Goal: Check status: Check status

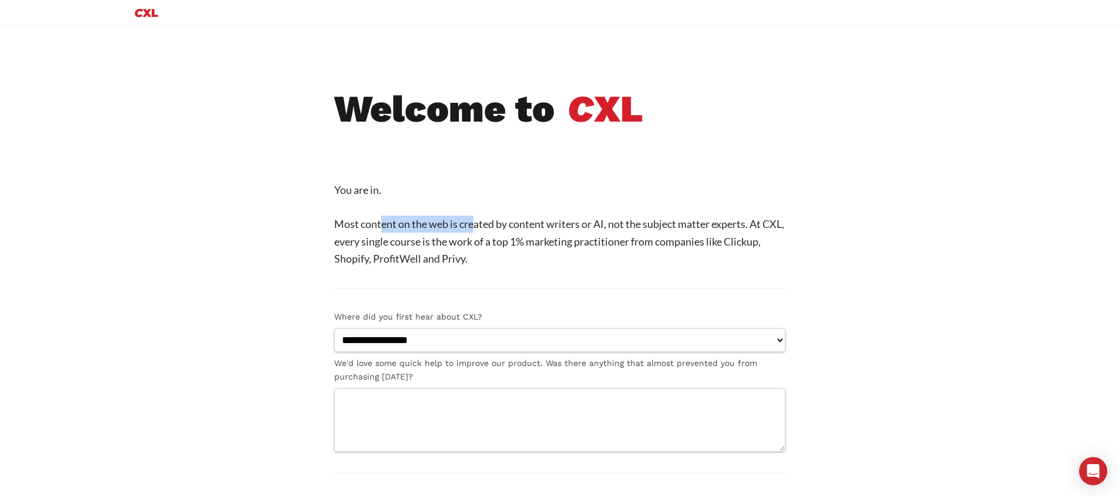
click at [478, 99] on p "You are in. Most content on the web is created by content writers or AI, not th…" at bounding box center [559, 224] width 451 height 86
drag, startPoint x: 573, startPoint y: 229, endPoint x: 620, endPoint y: 229, distance: 47.0
click at [618, 99] on p "You are in. Most content on the web is created by content writers or AI, not th…" at bounding box center [559, 224] width 451 height 86
click at [620, 99] on p "You are in. Most content on the web is created by content writers or AI, not th…" at bounding box center [559, 224] width 451 height 86
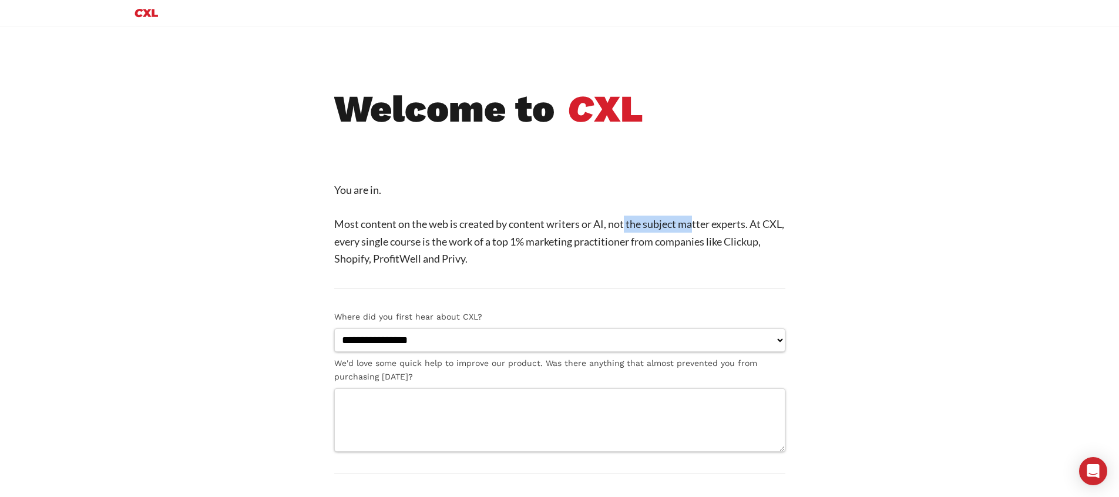
click at [696, 99] on p "You are in. Most content on the web is created by content writers or AI, not th…" at bounding box center [559, 224] width 451 height 86
click at [716, 99] on p "You are in. Most content on the web is created by content writers or AI, not th…" at bounding box center [559, 224] width 451 height 86
click at [713, 99] on p "You are in. Most content on the web is created by content writers or AI, not th…" at bounding box center [559, 224] width 451 height 86
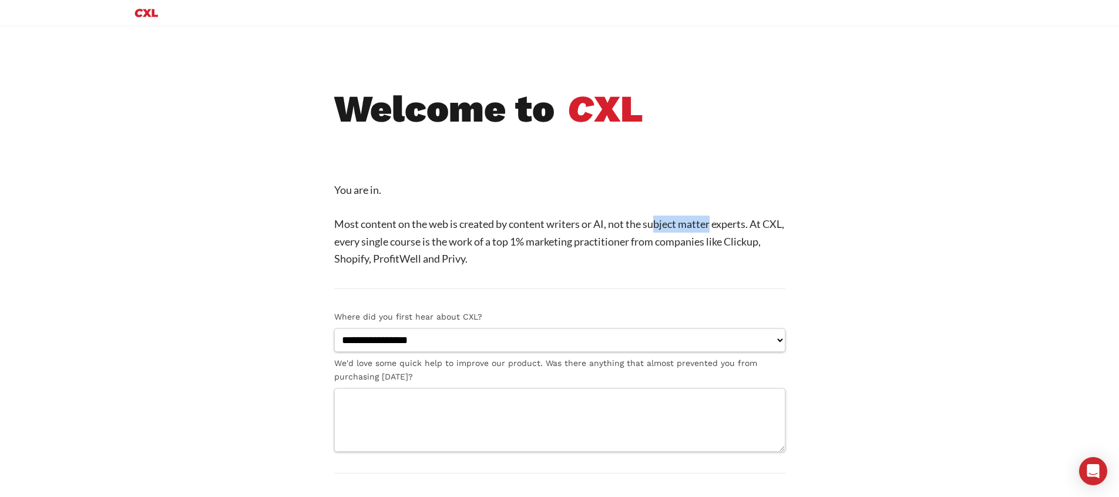
click at [714, 99] on p "You are in. Most content on the web is created by content writers or AI, not th…" at bounding box center [559, 224] width 451 height 86
